Goal: Task Accomplishment & Management: Complete application form

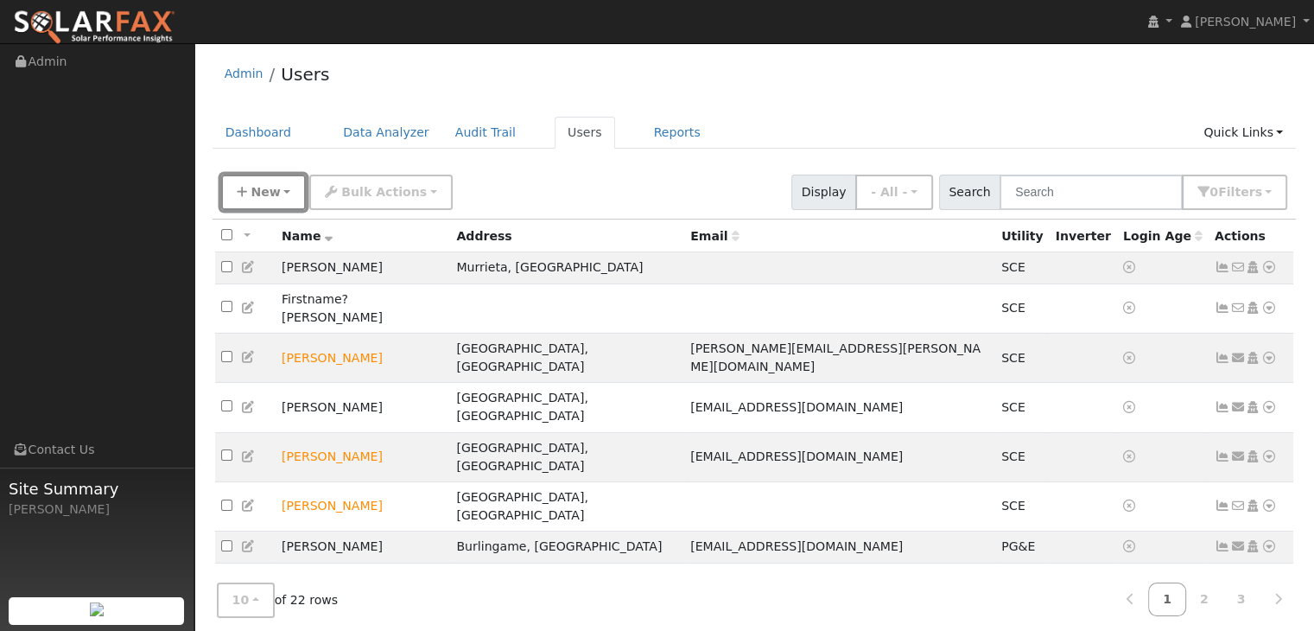
click at [259, 191] on span "New" at bounding box center [265, 192] width 29 height 14
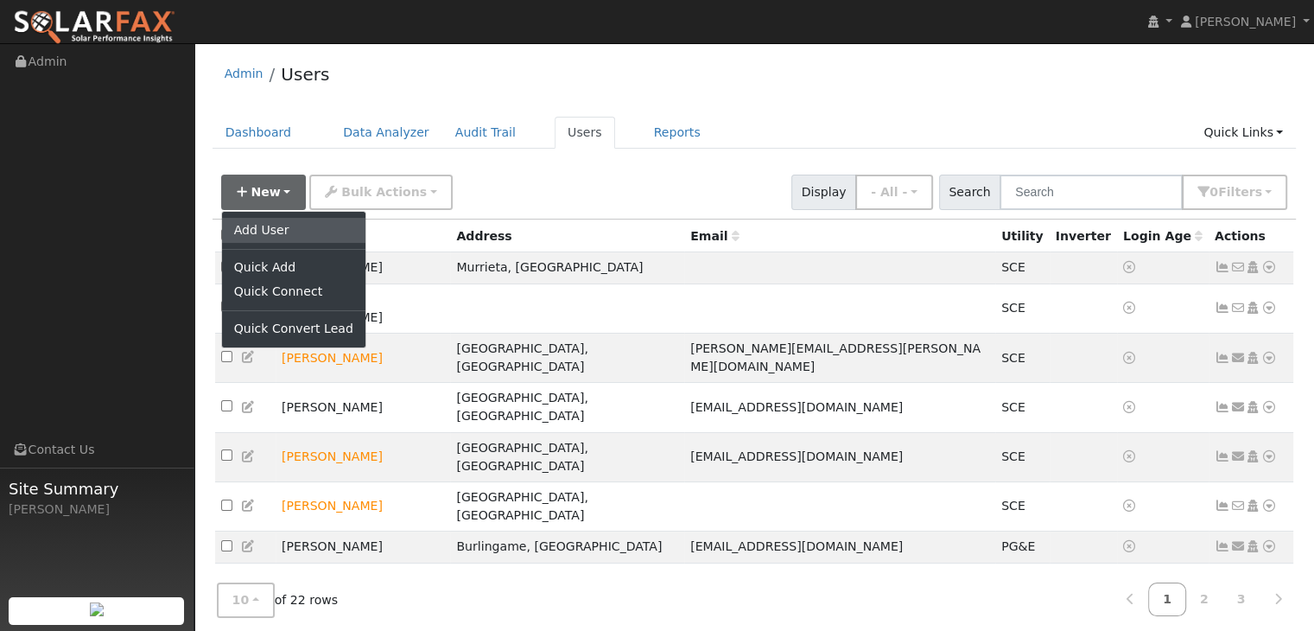
click at [267, 226] on link "Add User" at bounding box center [293, 230] width 143 height 24
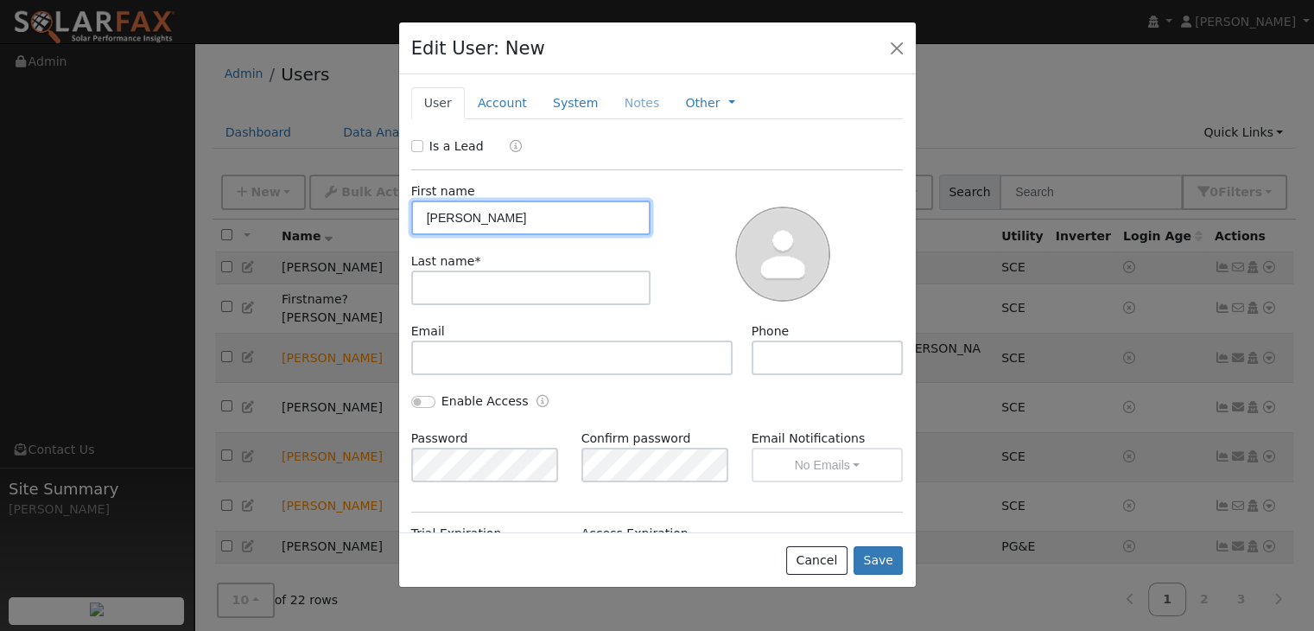
type input "[PERSON_NAME]"
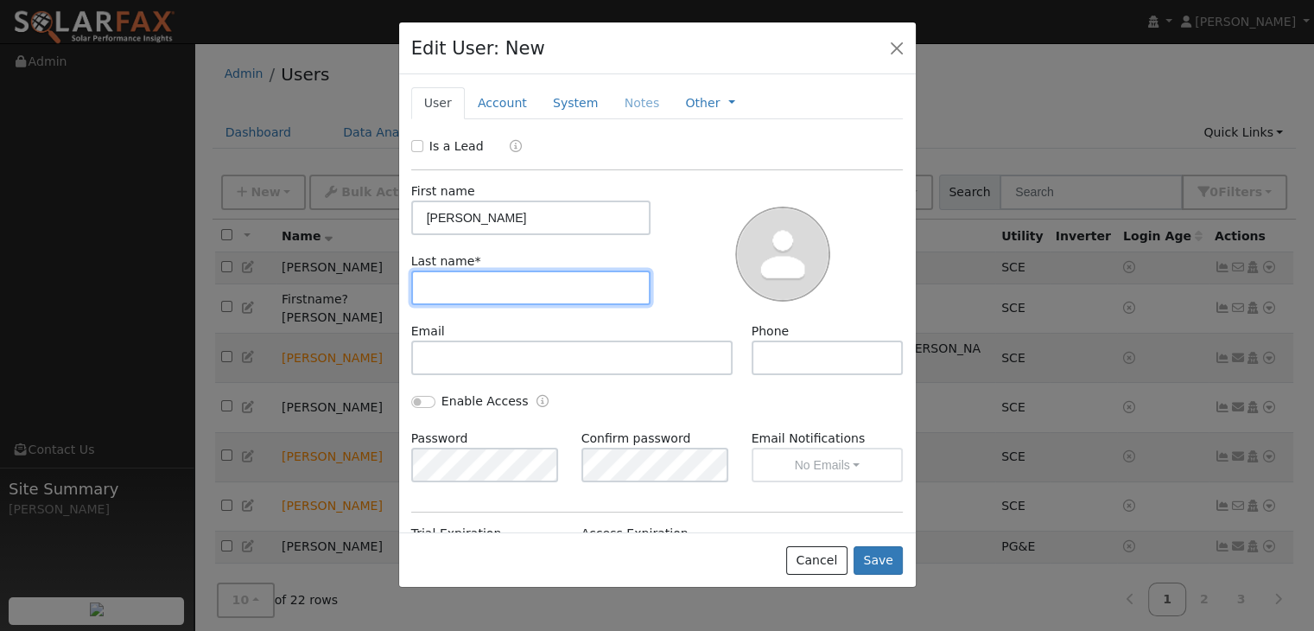
click at [429, 294] on input "text" at bounding box center [531, 287] width 240 height 35
type input "Hooker"
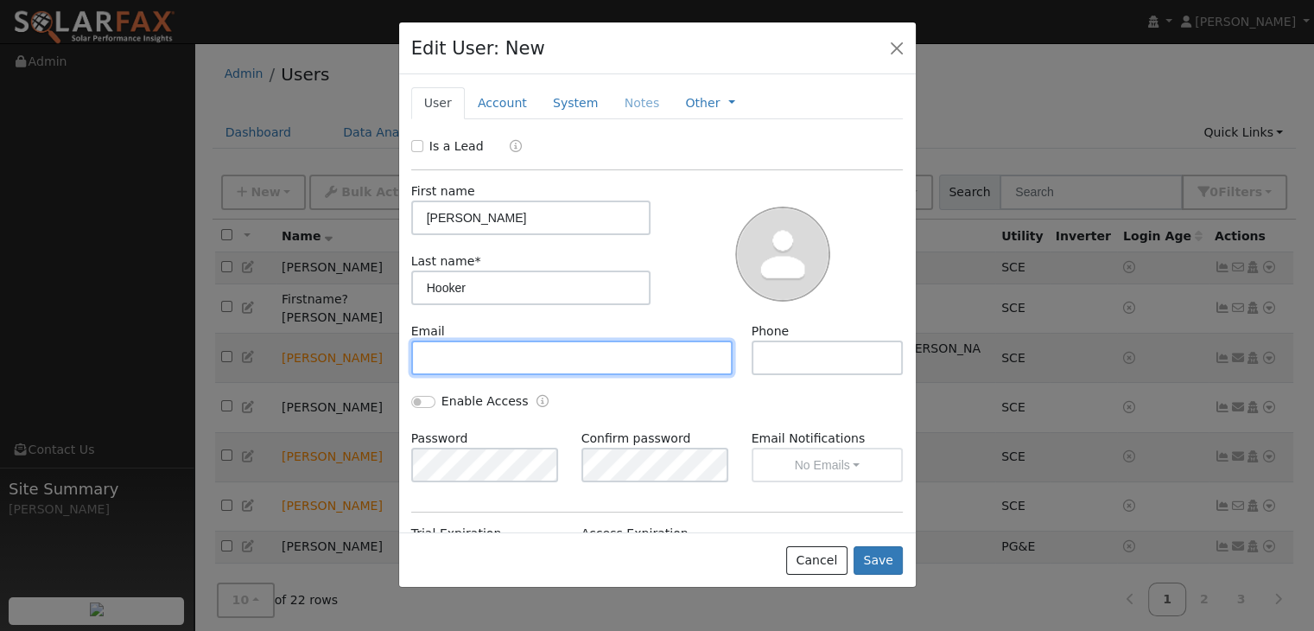
click at [435, 358] on input "text" at bounding box center [572, 357] width 322 height 35
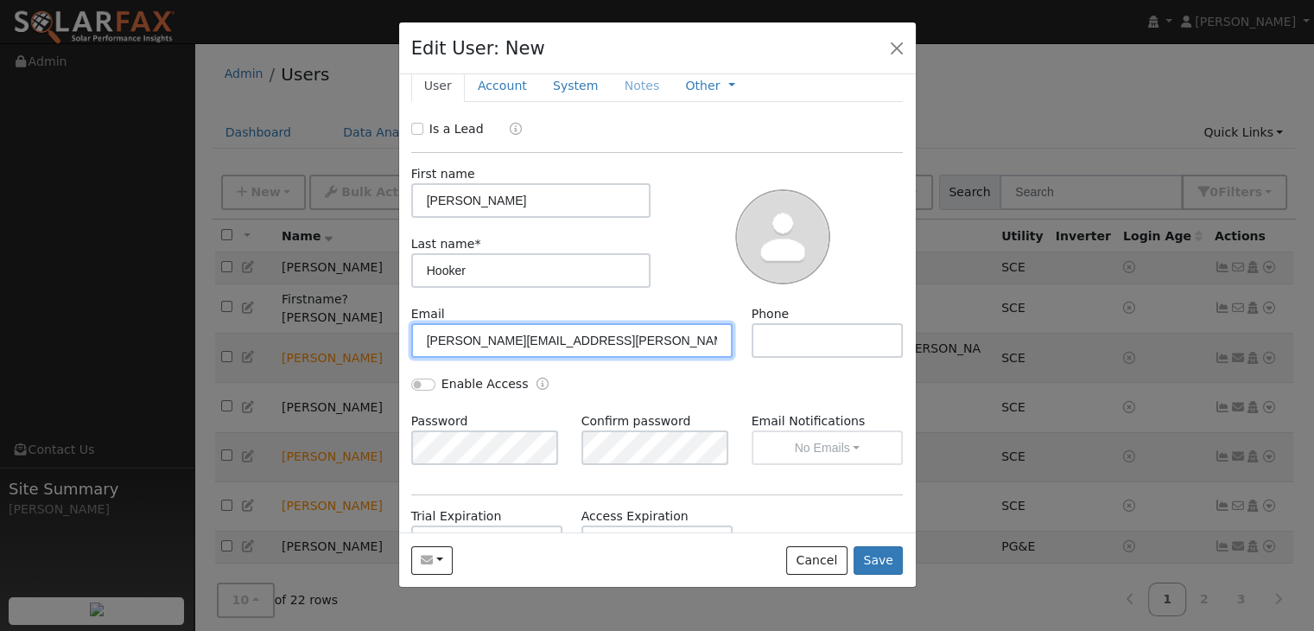
scroll to position [21, 0]
type input "[PERSON_NAME][EMAIL_ADDRESS][PERSON_NAME][DOMAIN_NAME]"
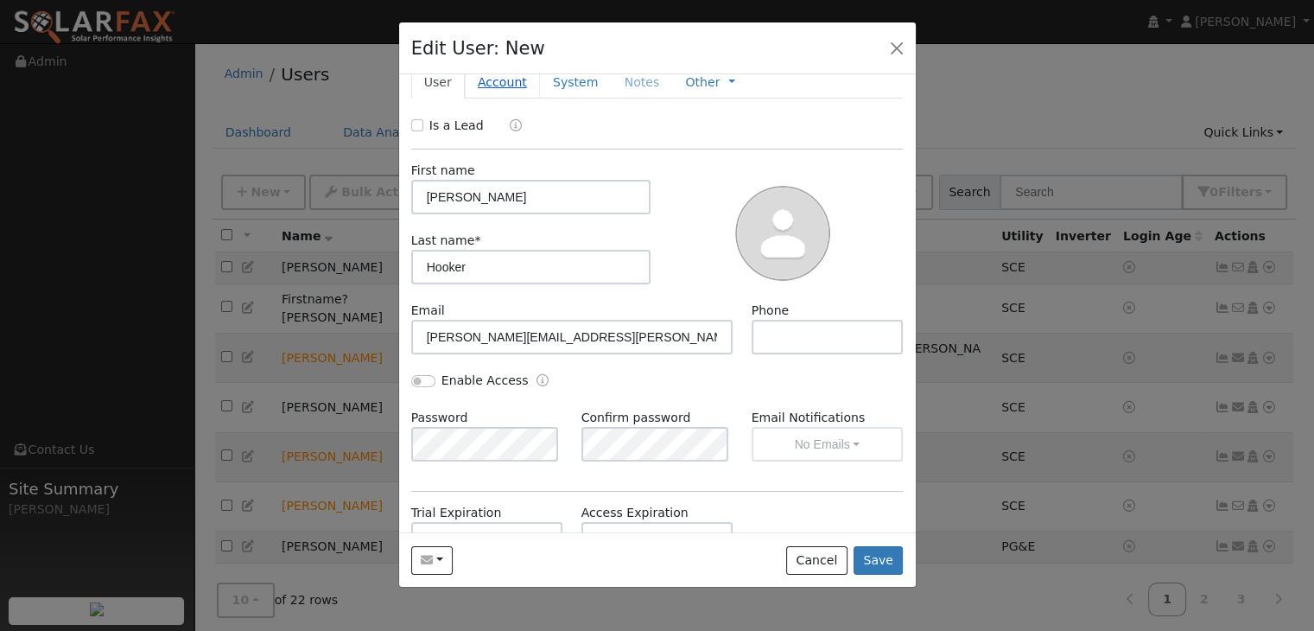
click at [487, 77] on link "Account" at bounding box center [502, 83] width 75 height 32
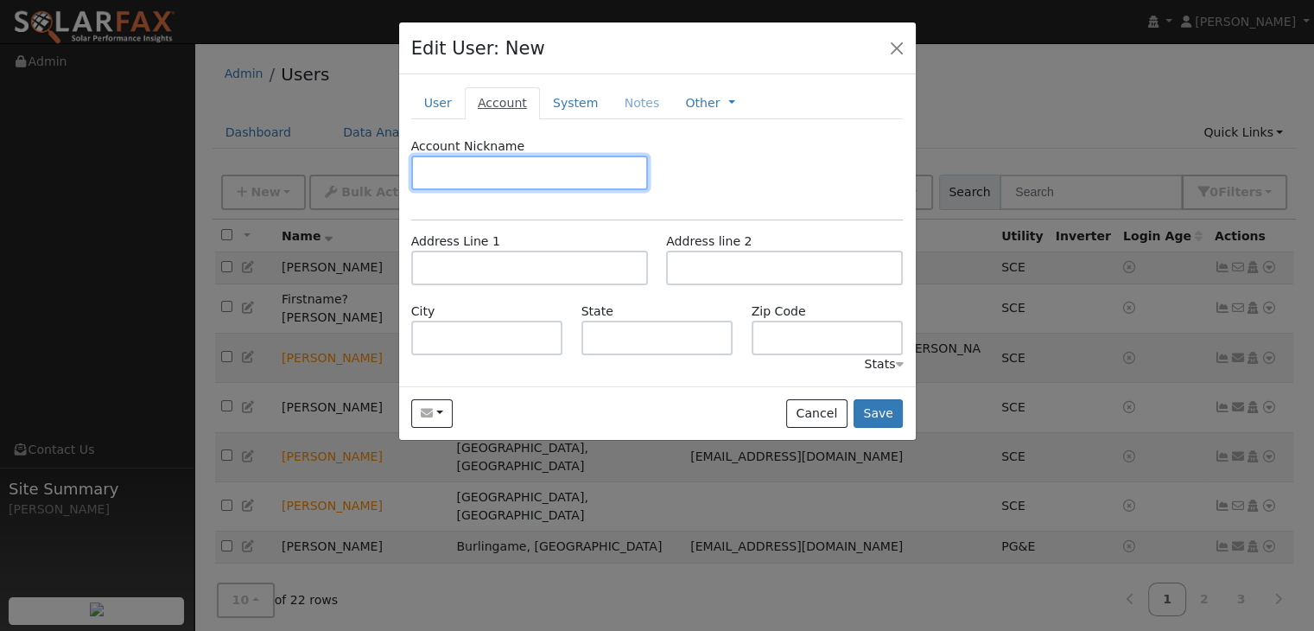
scroll to position [0, 0]
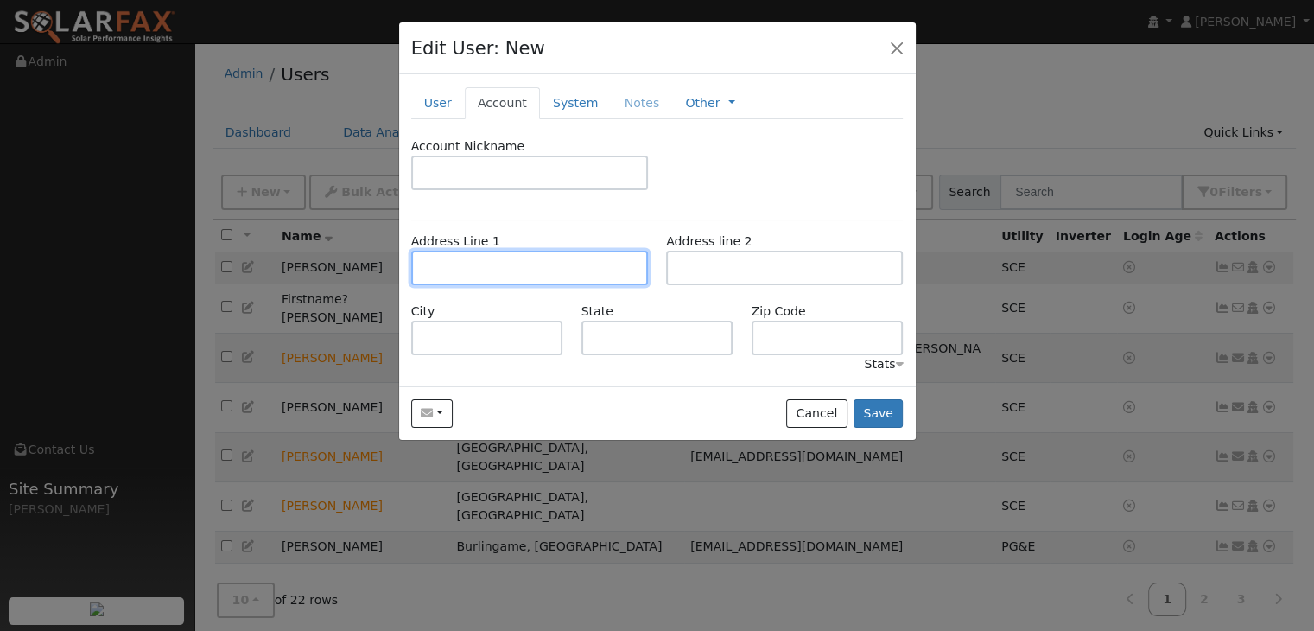
click at [435, 263] on input "text" at bounding box center [529, 268] width 237 height 35
type input "[STREET_ADDRESS]"
type input "[GEOGRAPHIC_DATA]"
type input "CA"
type input "91301"
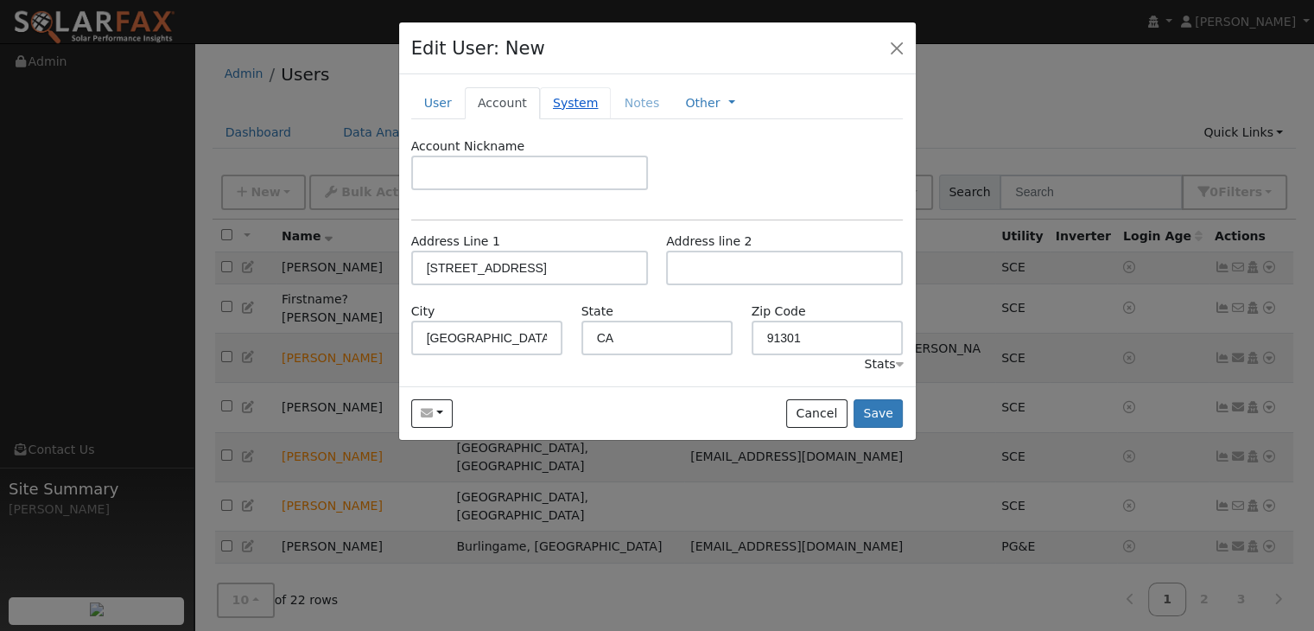
click at [574, 102] on link "System" at bounding box center [576, 103] width 72 height 32
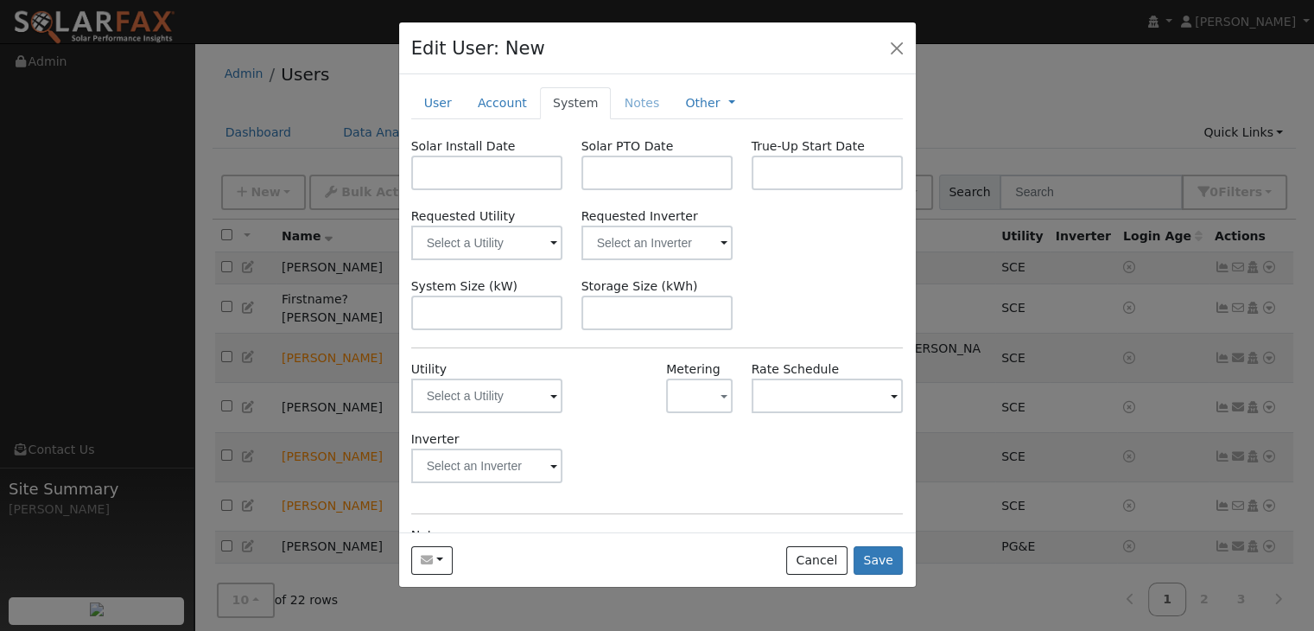
click at [550, 391] on span at bounding box center [553, 397] width 7 height 20
click at [492, 398] on div at bounding box center [487, 395] width 152 height 35
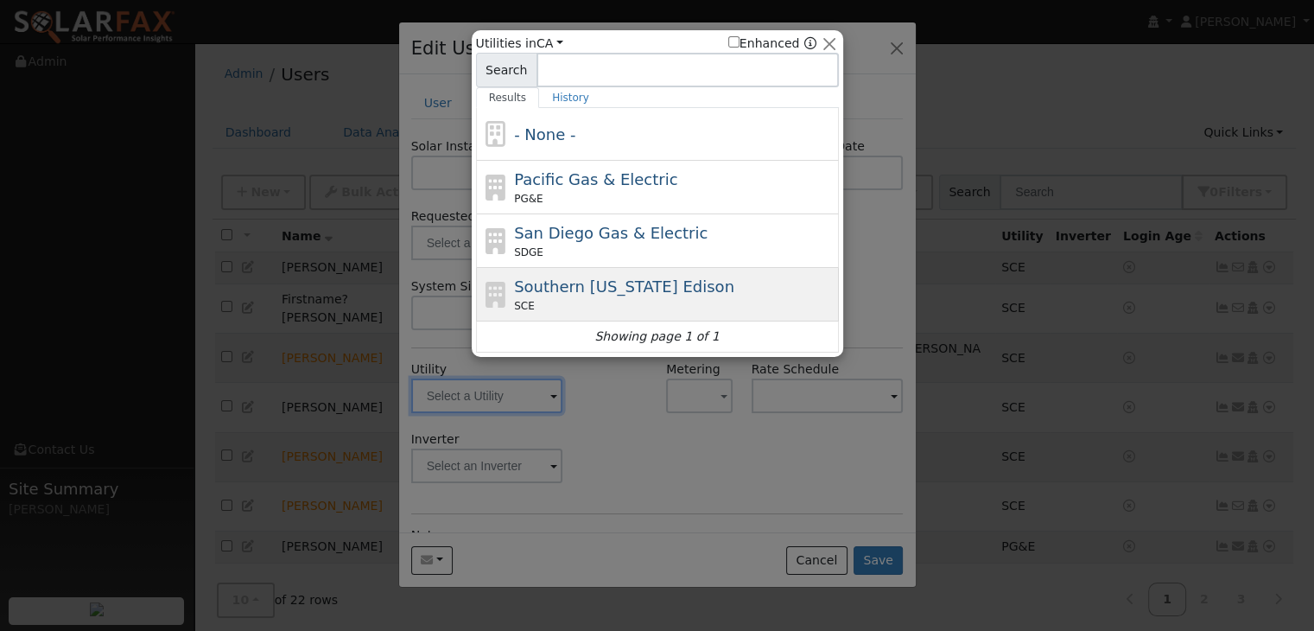
click at [611, 281] on span "Southern [US_STATE] Edison" at bounding box center [624, 286] width 220 height 18
type input "SCE"
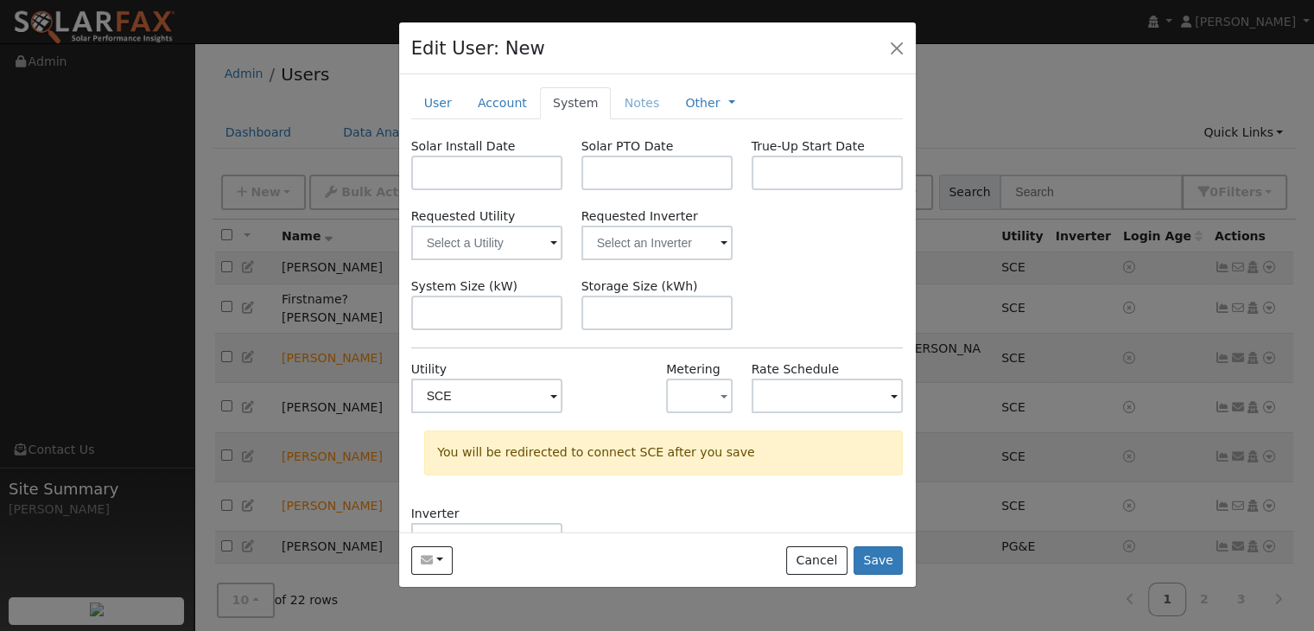
click at [551, 396] on span at bounding box center [553, 397] width 7 height 20
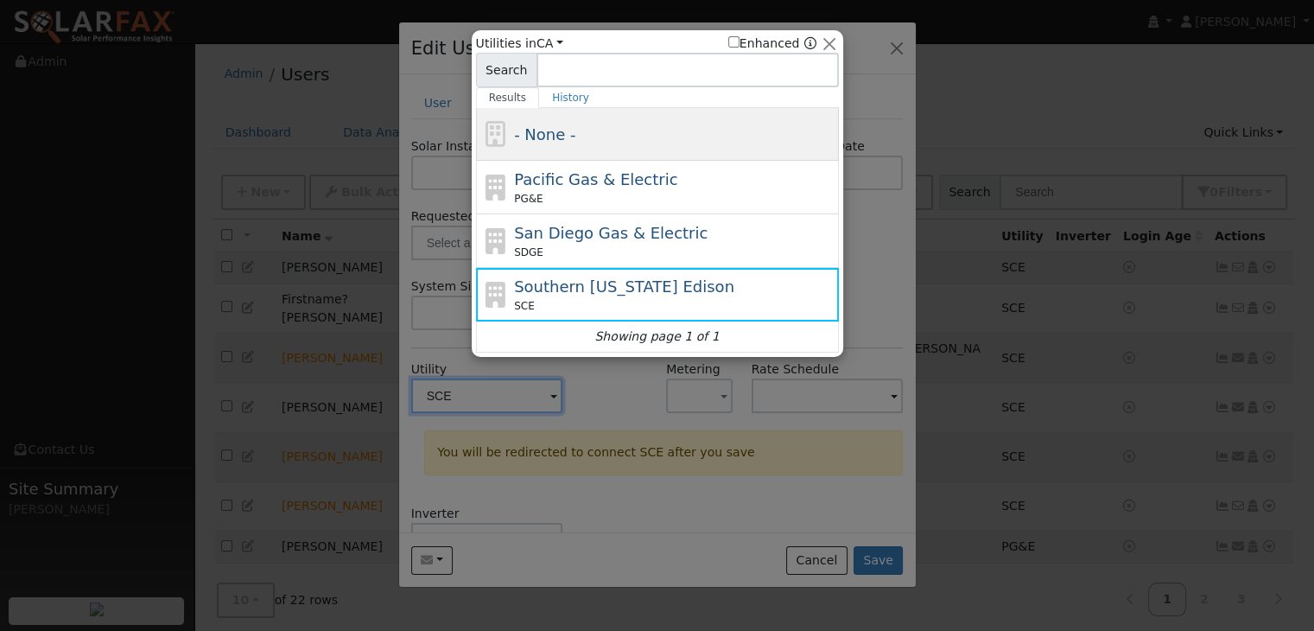
click at [625, 130] on div "- None -" at bounding box center [674, 134] width 321 height 23
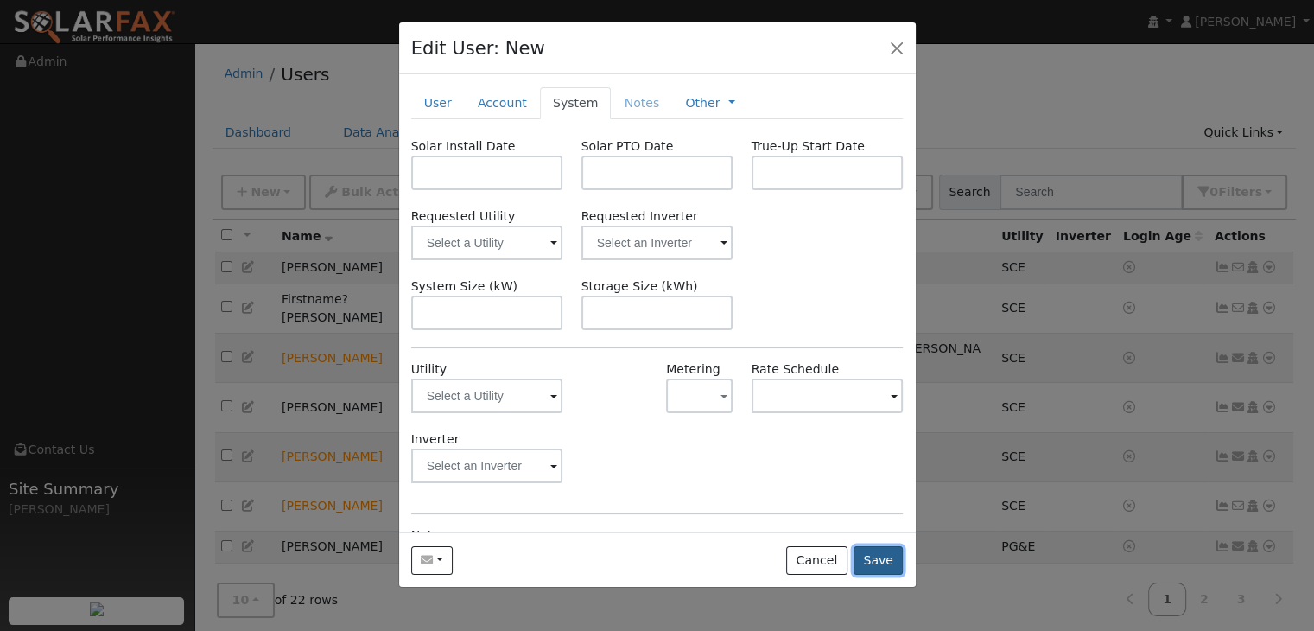
click at [878, 557] on button "Save" at bounding box center [879, 560] width 50 height 29
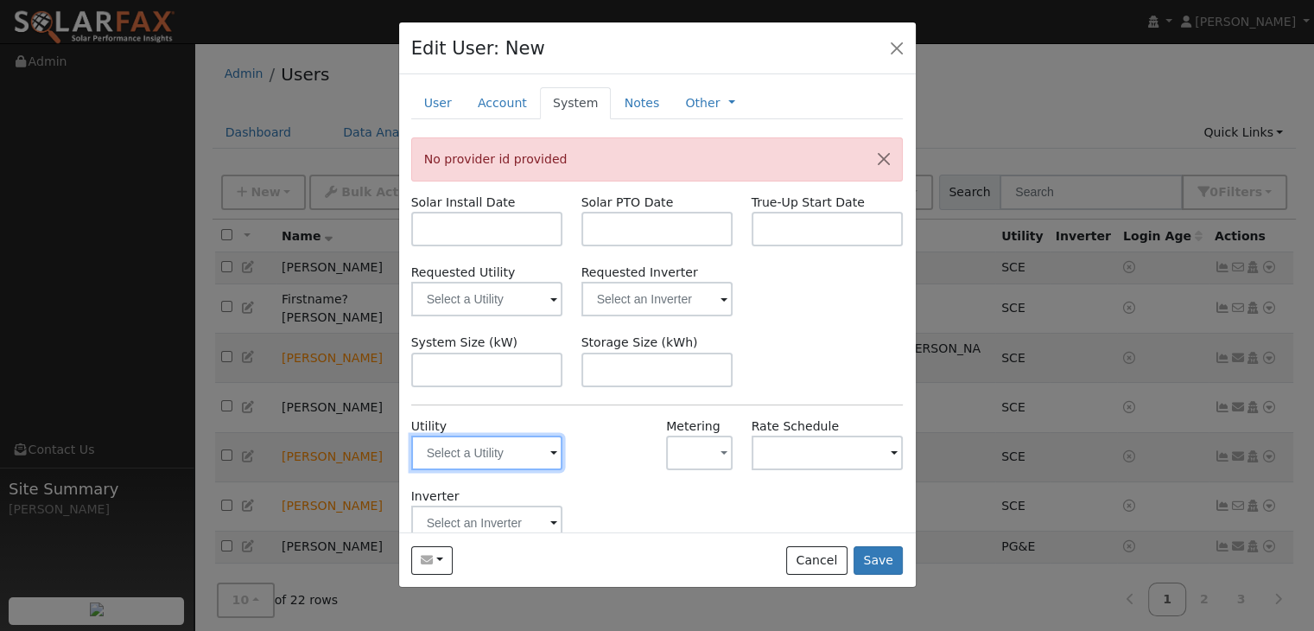
click at [544, 453] on input "text" at bounding box center [487, 452] width 152 height 35
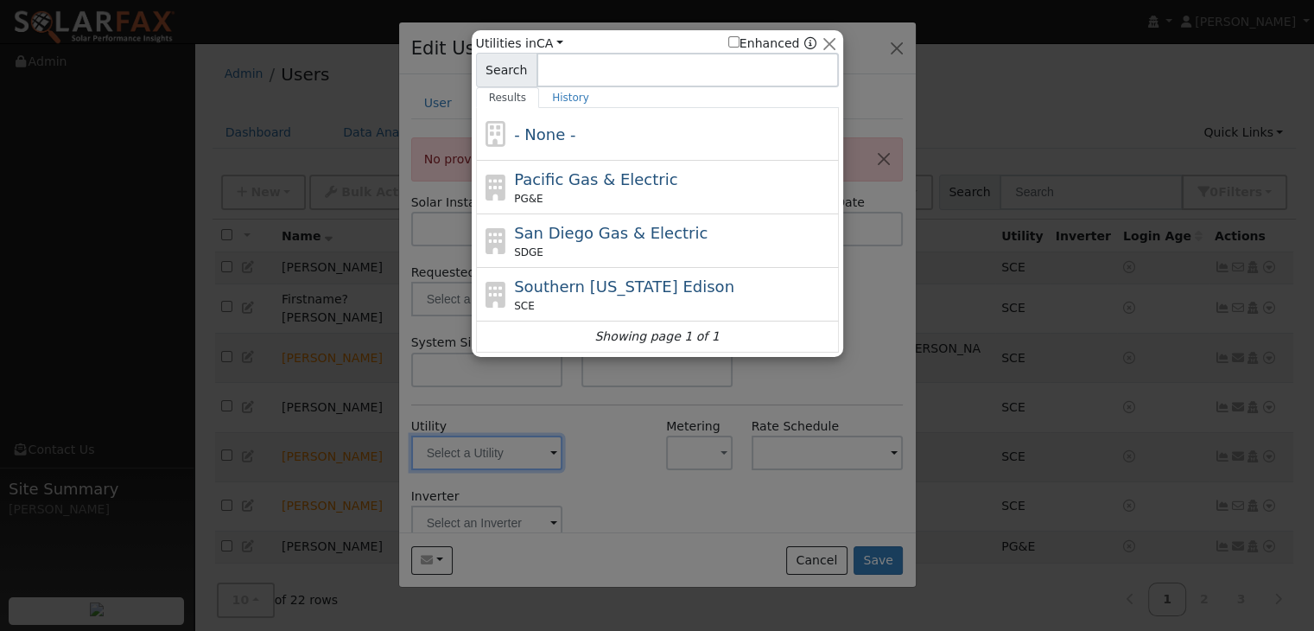
click at [584, 281] on span "Southern [US_STATE] Edison" at bounding box center [624, 286] width 220 height 18
type input "SCE"
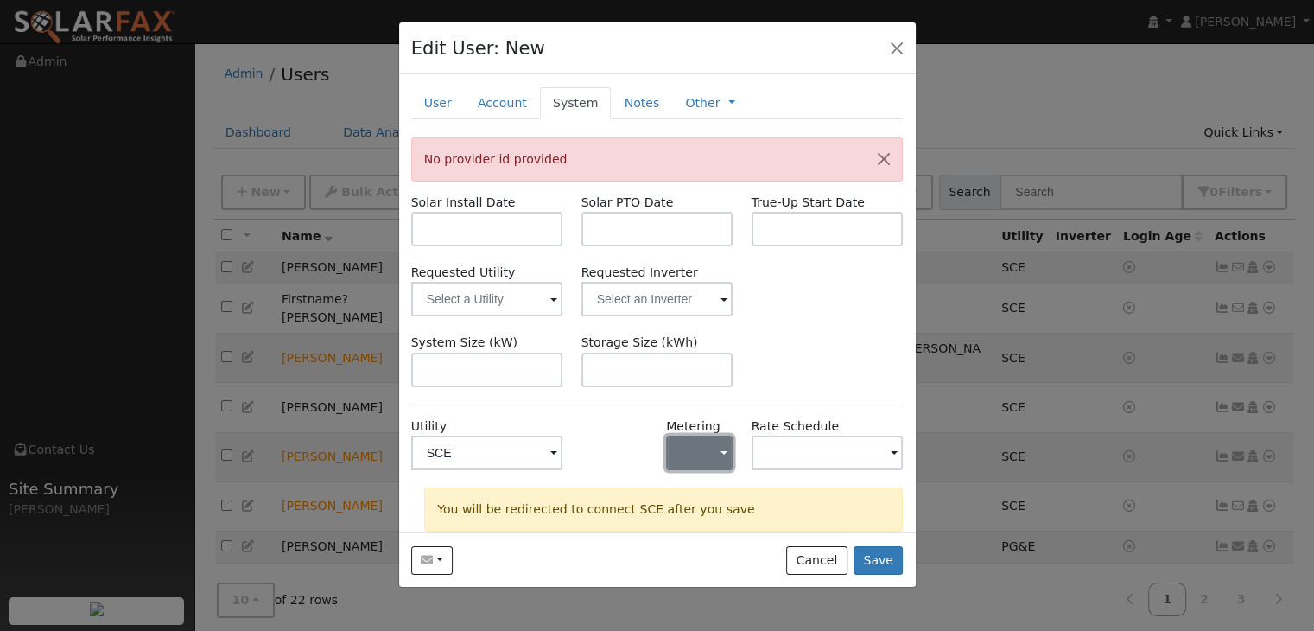
click at [720, 454] on button "button" at bounding box center [699, 452] width 67 height 35
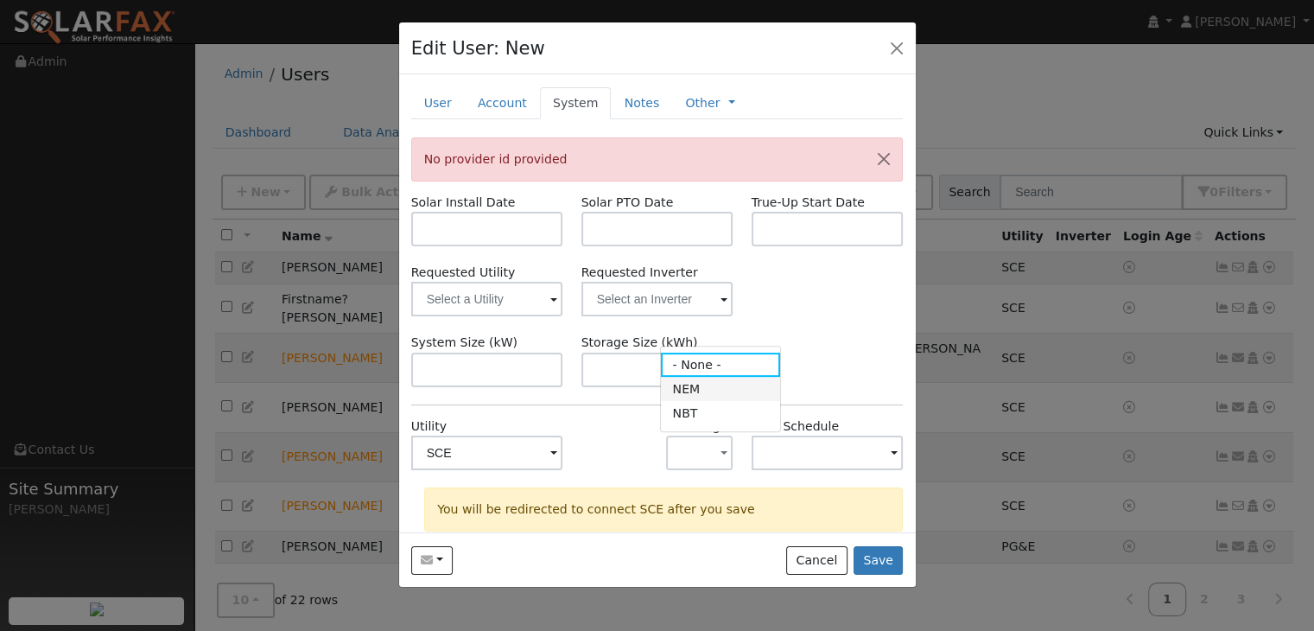
click at [719, 392] on link "NEM" at bounding box center [721, 389] width 120 height 24
click at [891, 456] on span at bounding box center [894, 454] width 7 height 20
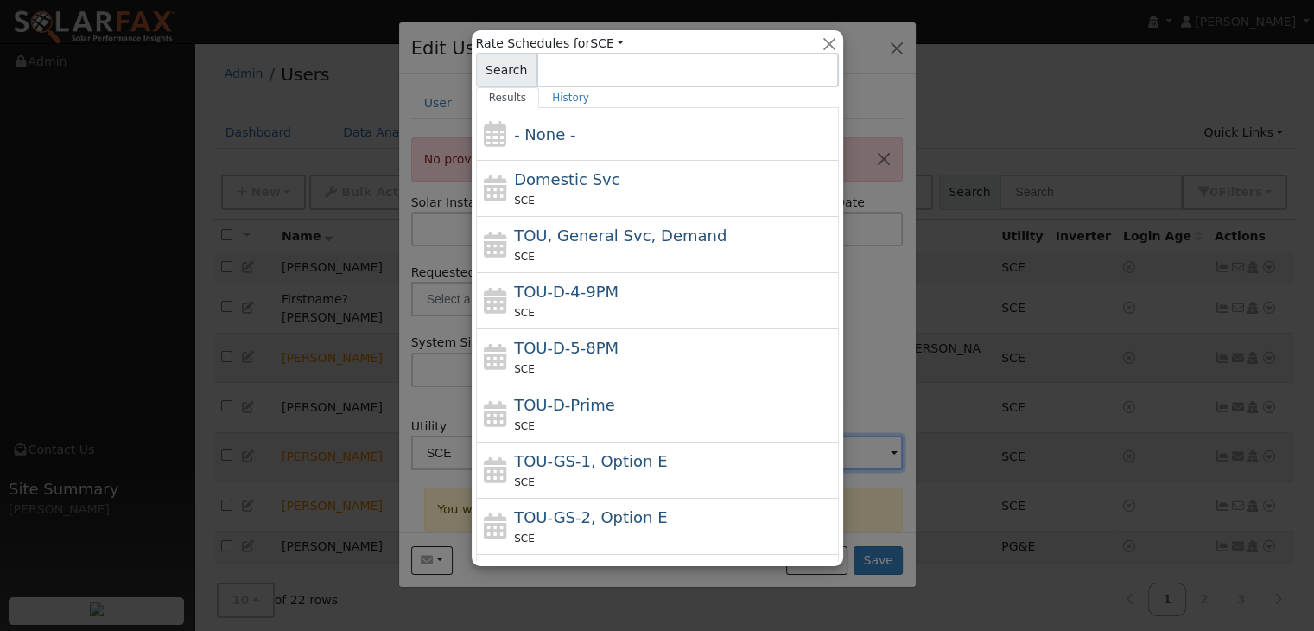
click at [659, 410] on div "TOU-D-Prime SCE" at bounding box center [674, 413] width 321 height 41
type input "TOU-D-Prime"
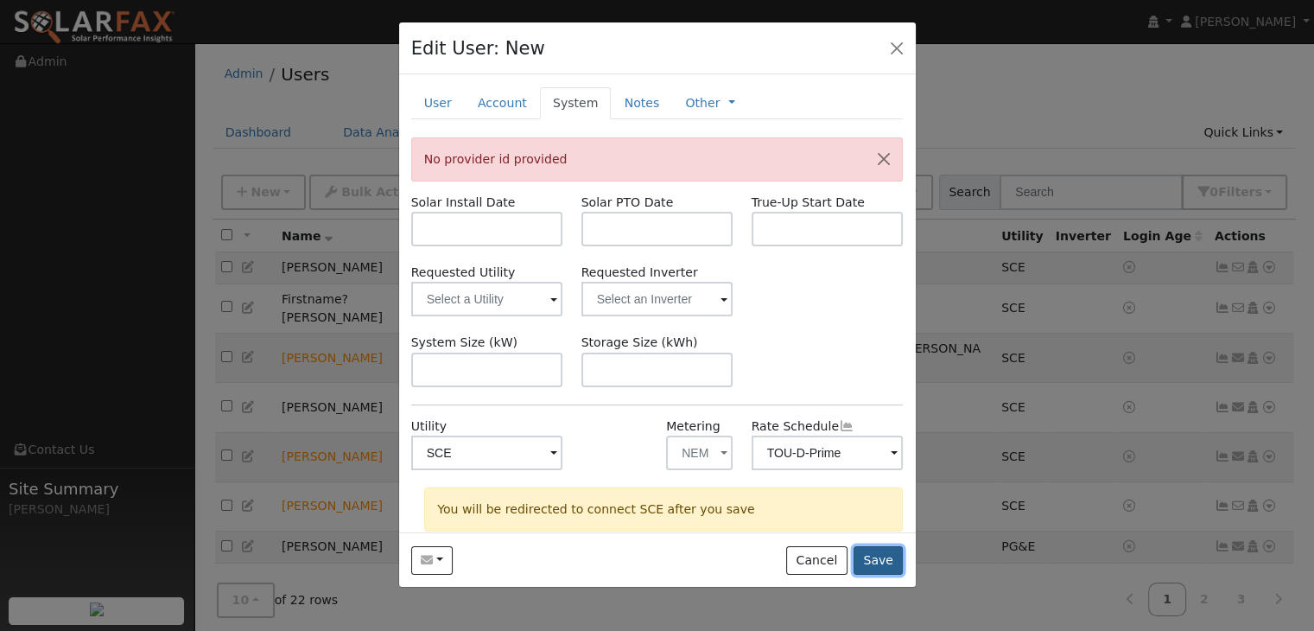
click at [882, 557] on button "Save" at bounding box center [879, 560] width 50 height 29
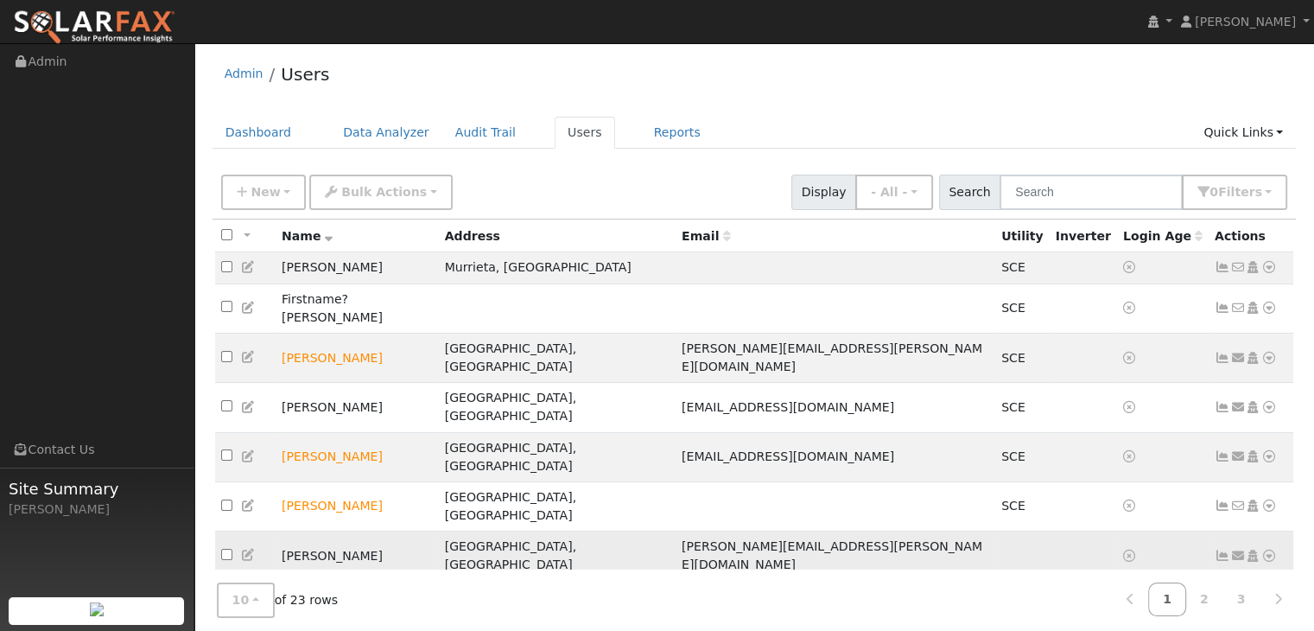
click at [243, 549] on icon at bounding box center [249, 555] width 16 height 12
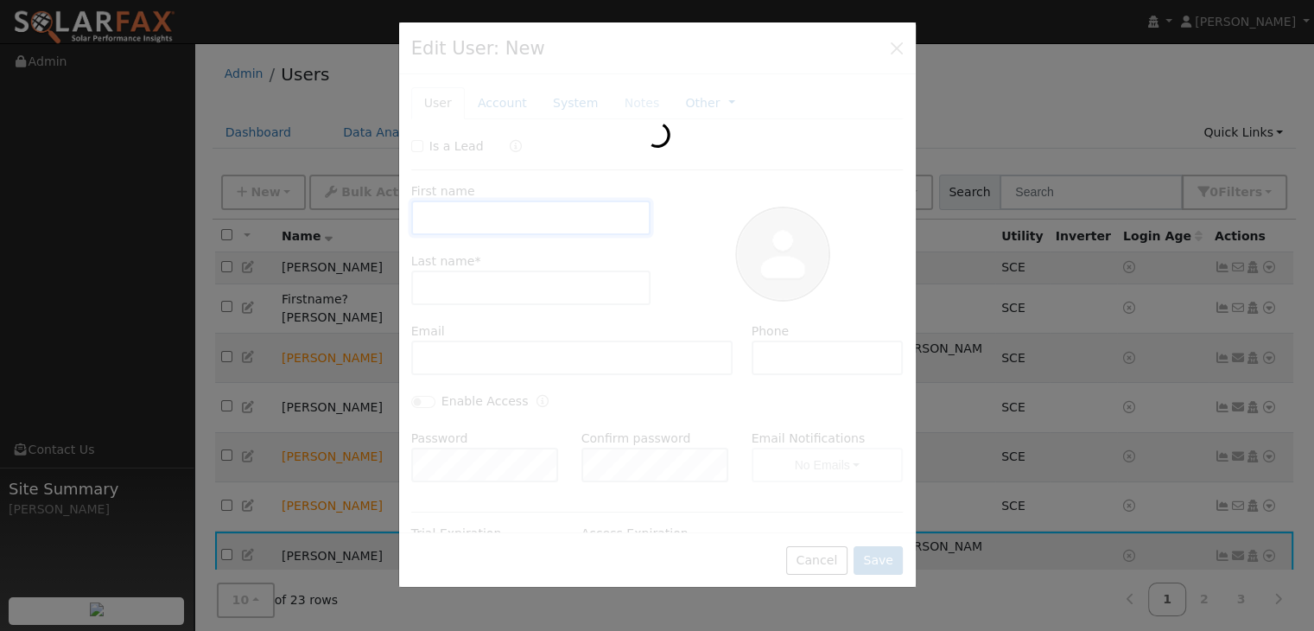
type input "[PERSON_NAME]"
type input "Hooker"
type input "[PERSON_NAME][EMAIL_ADDRESS][PERSON_NAME][DOMAIN_NAME]"
type input "TOU-D-Prime"
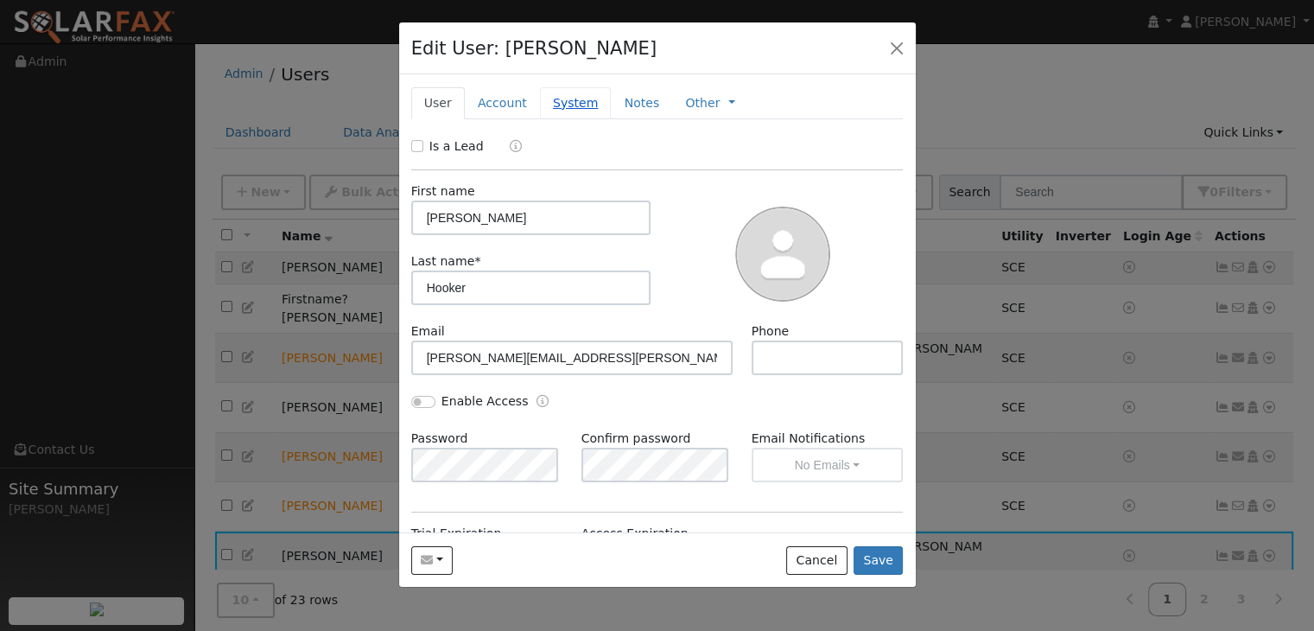
click at [569, 94] on link "System" at bounding box center [576, 103] width 72 height 32
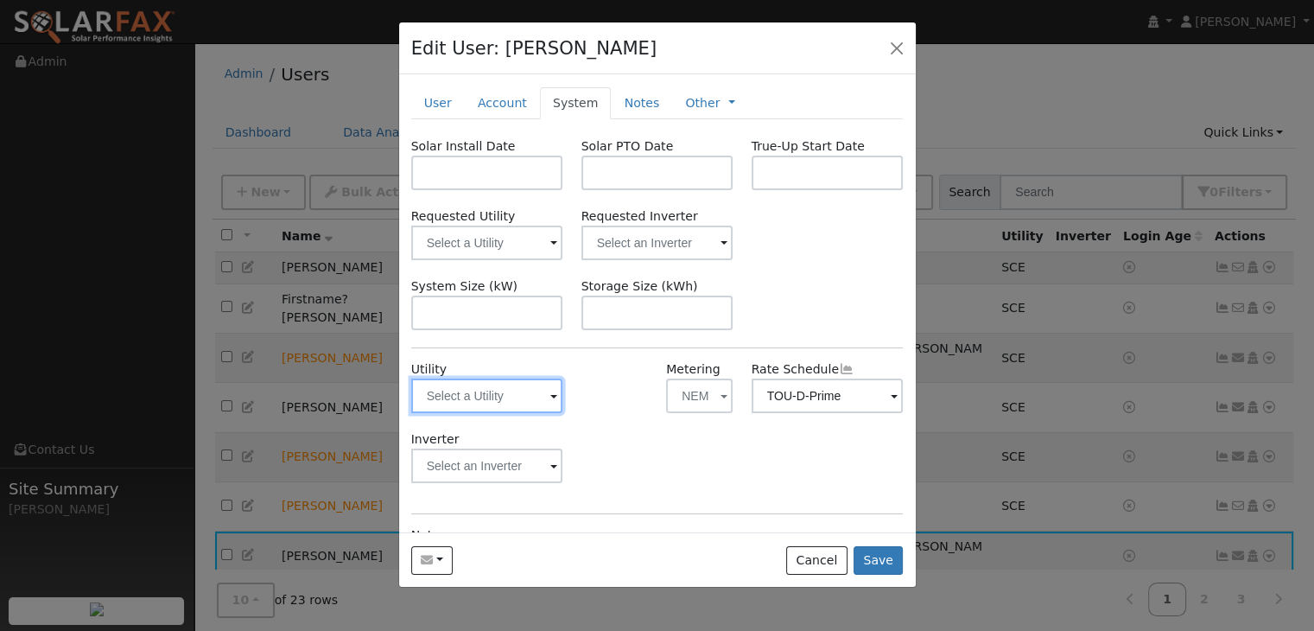
click at [515, 397] on input "text" at bounding box center [487, 395] width 152 height 35
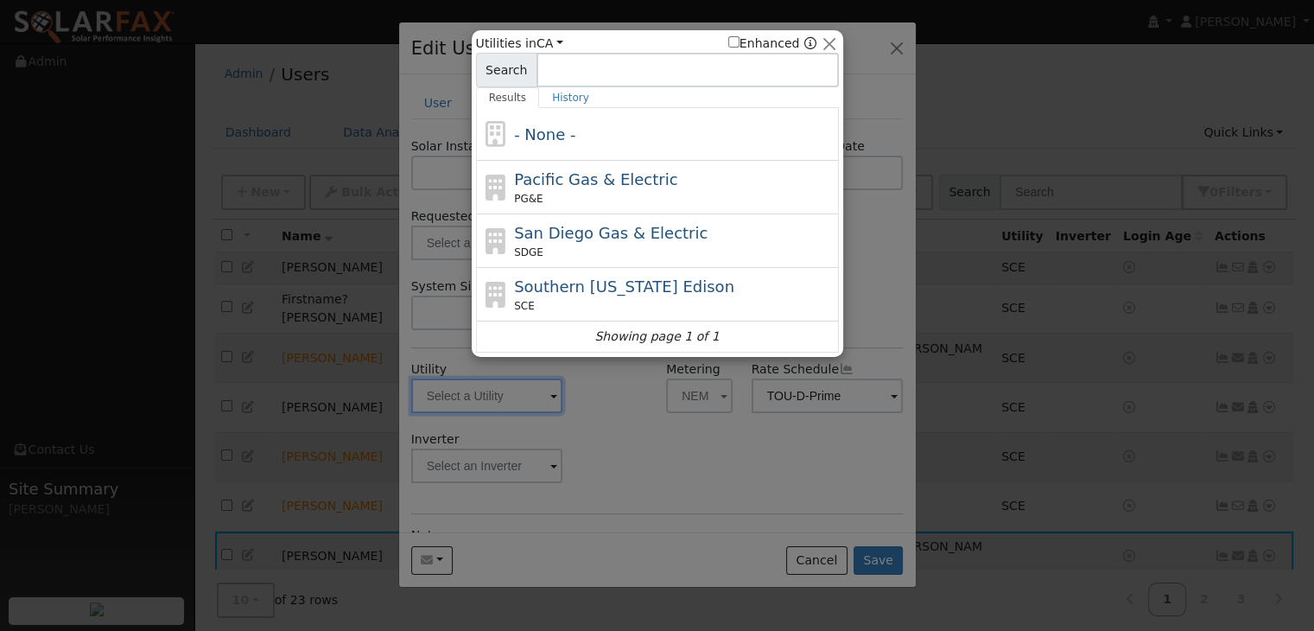
click at [651, 442] on div at bounding box center [657, 315] width 1314 height 631
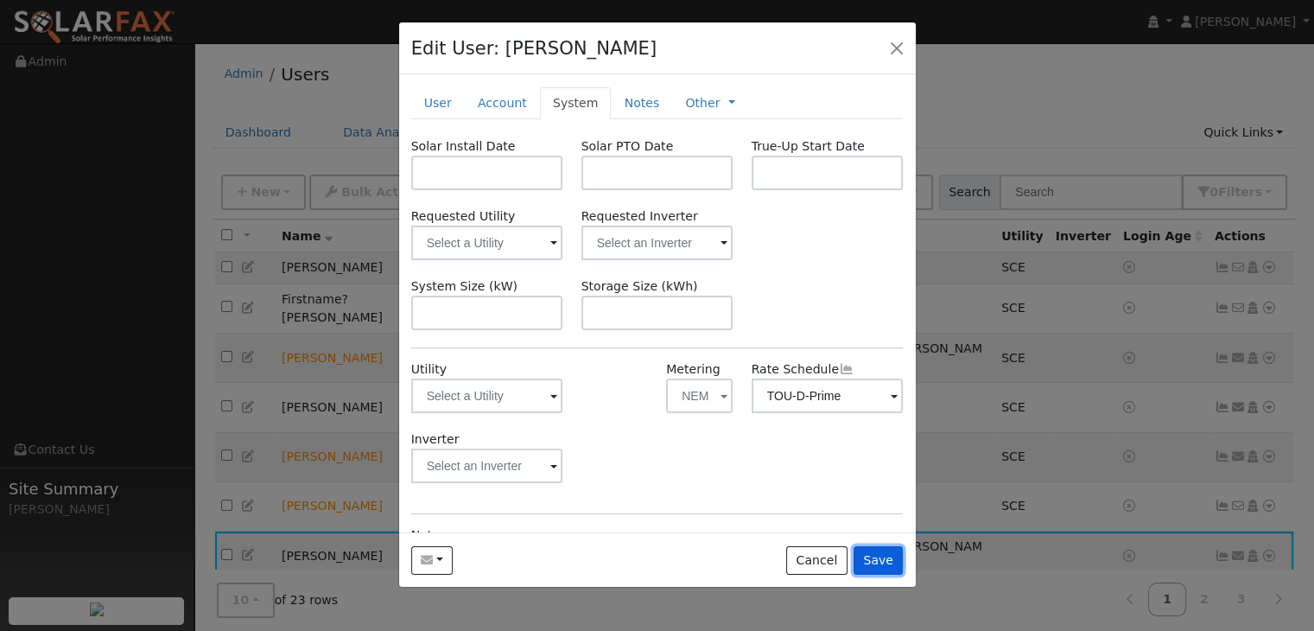
click at [885, 551] on button "Save" at bounding box center [879, 560] width 50 height 29
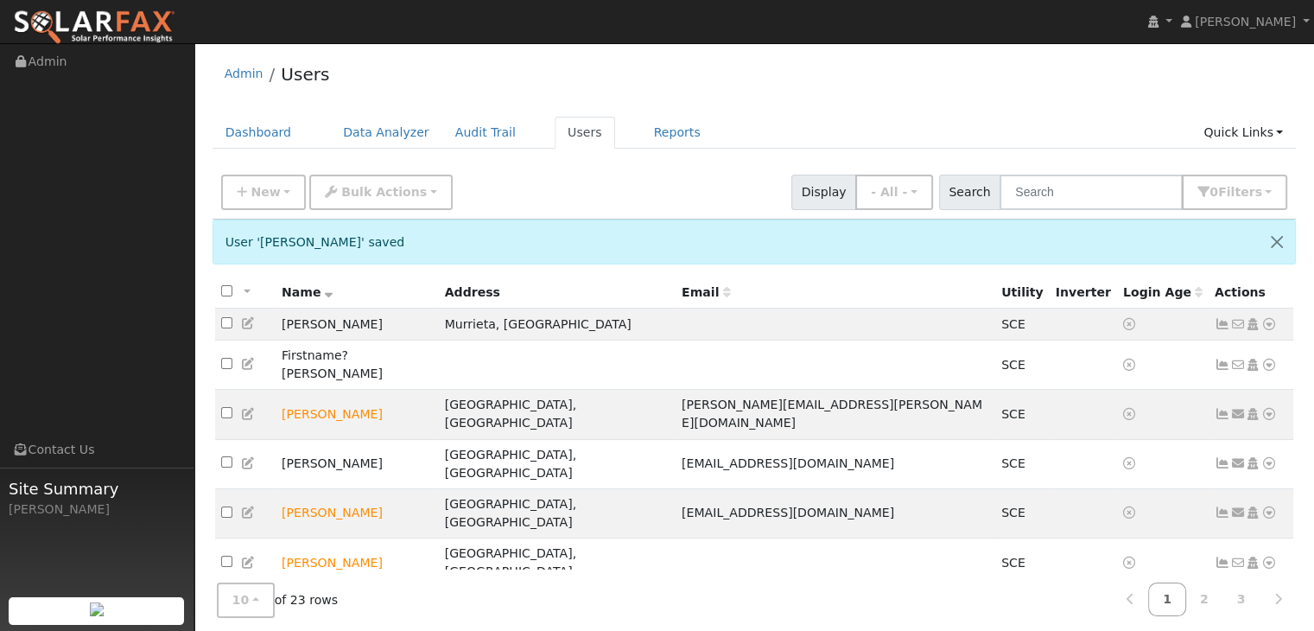
click at [1268, 606] on icon at bounding box center [1270, 612] width 16 height 12
click at [1089, 498] on link "Import From CSV" at bounding box center [1086, 510] width 127 height 24
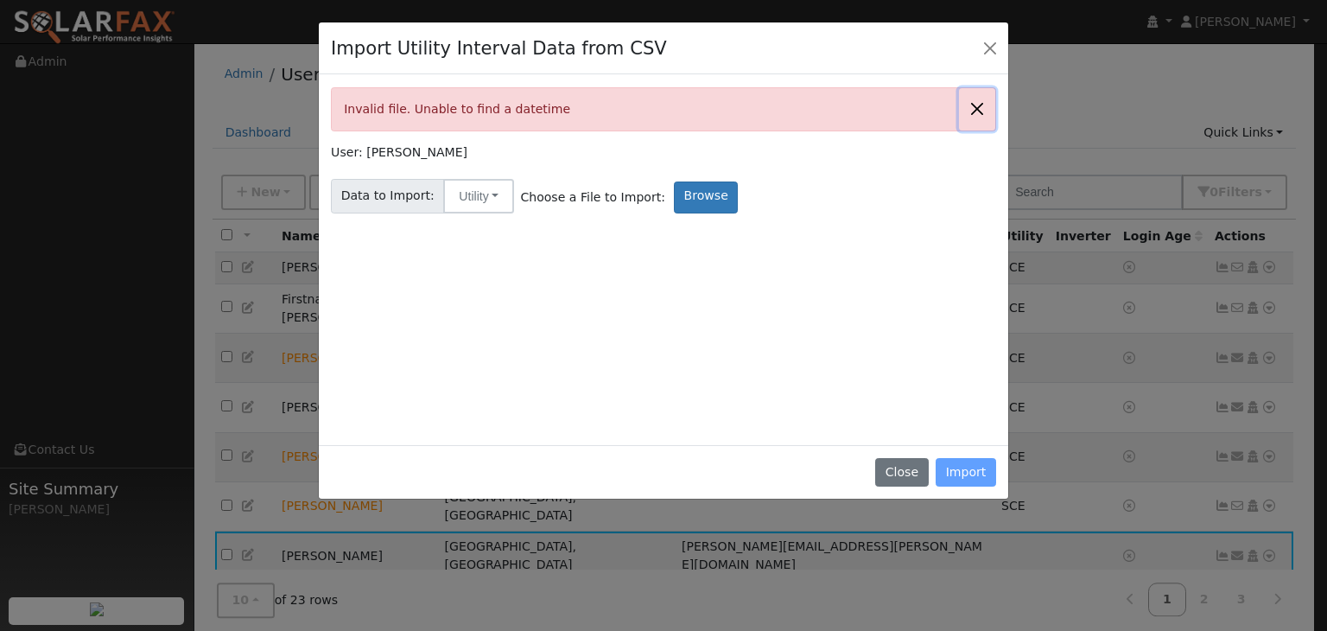
click at [976, 98] on button "Close" at bounding box center [977, 109] width 36 height 42
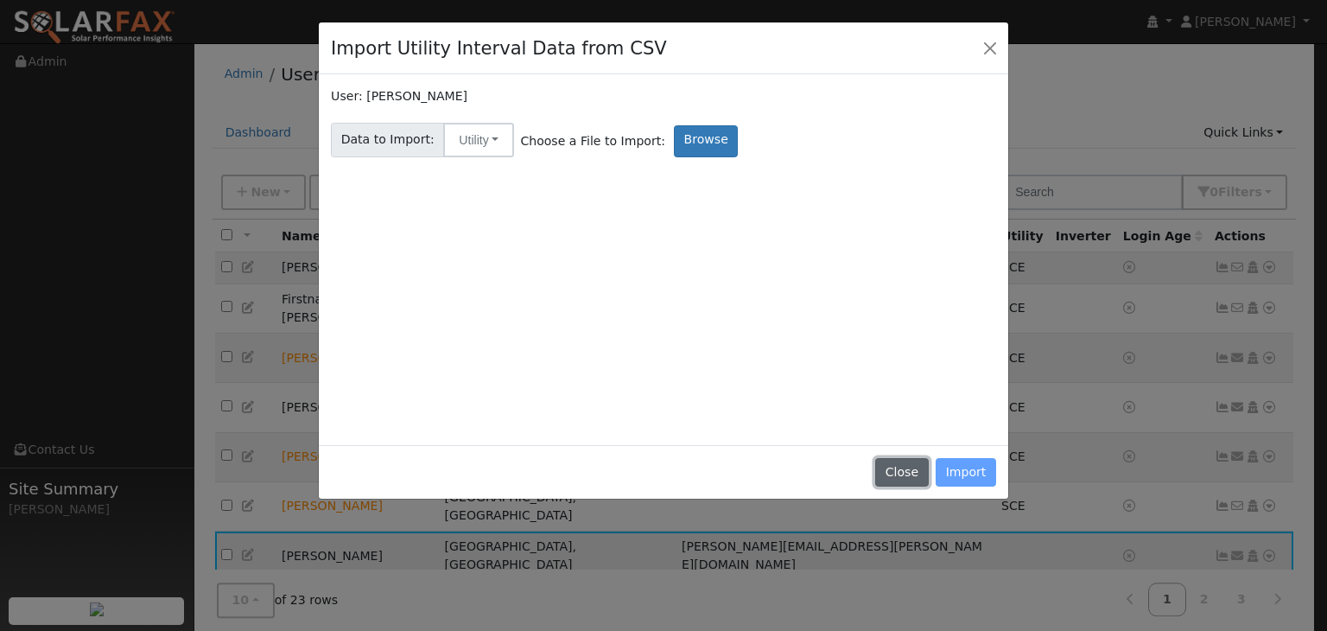
click at [911, 467] on button "Close" at bounding box center [901, 472] width 53 height 29
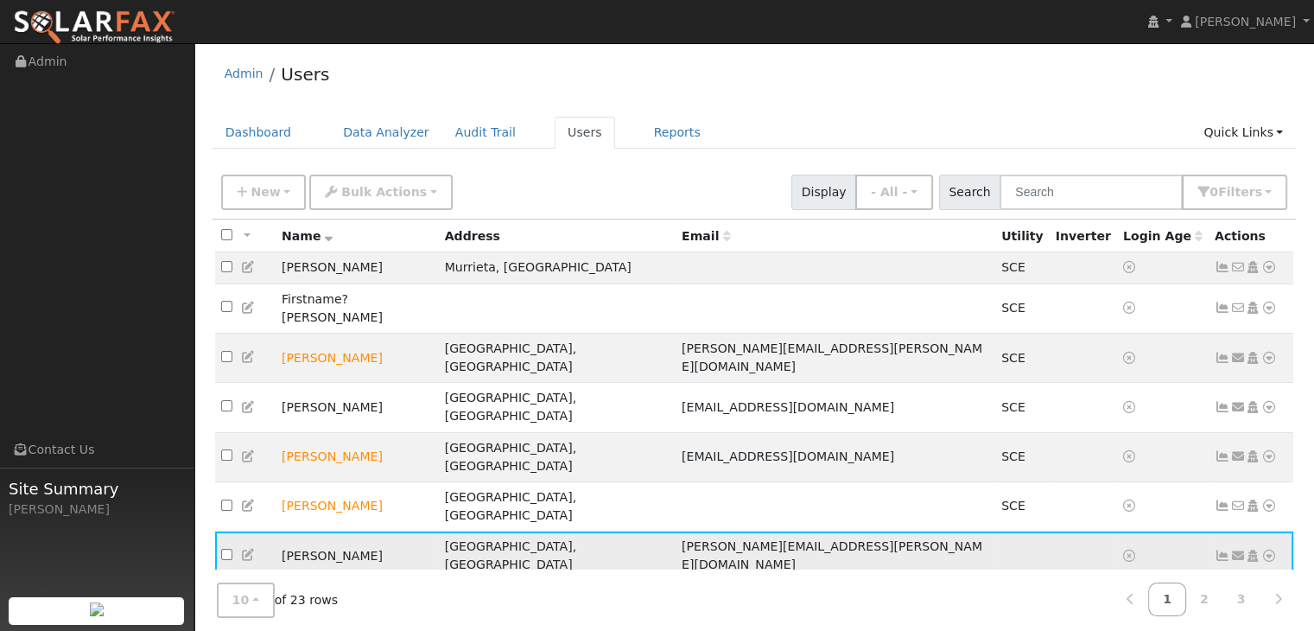
click at [1268, 550] on icon at bounding box center [1270, 556] width 16 height 12
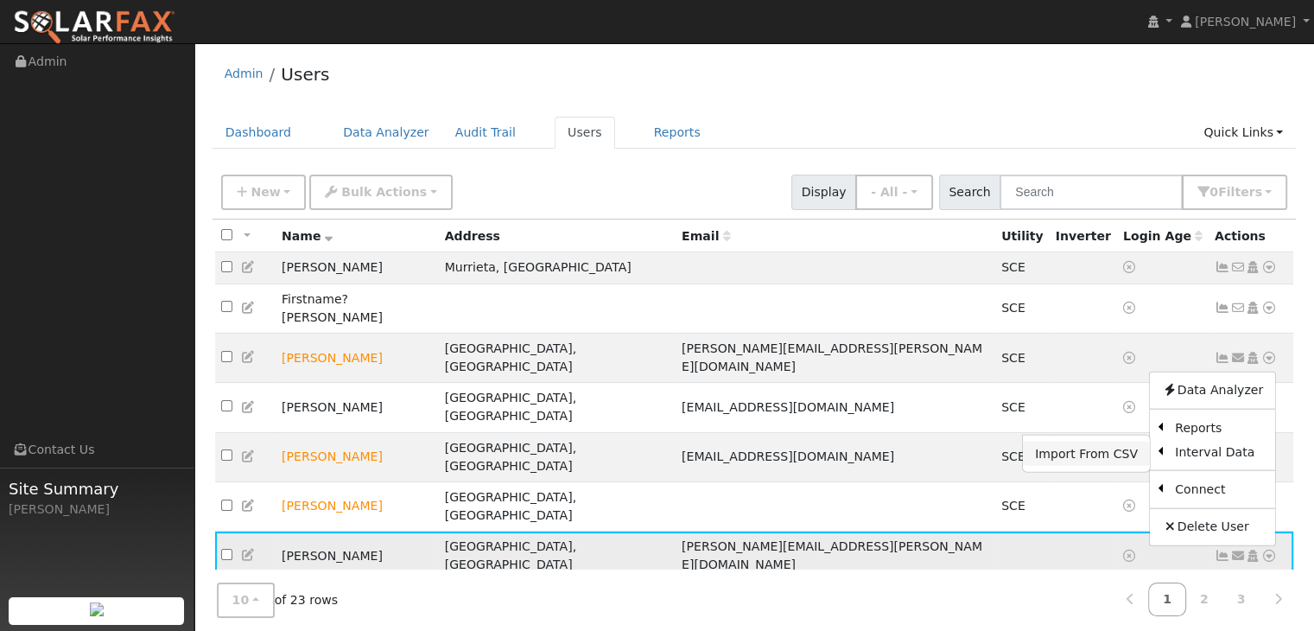
click at [1078, 442] on link "Import From CSV" at bounding box center [1086, 454] width 127 height 24
